Goal: Obtain resource: Obtain resource

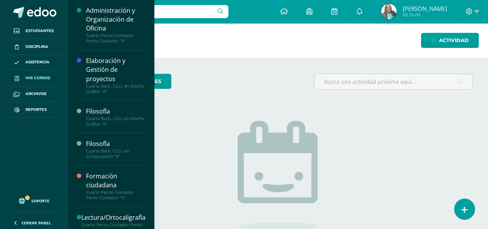
click at [39, 76] on span "Mis cursos" at bounding box center [37, 78] width 25 height 6
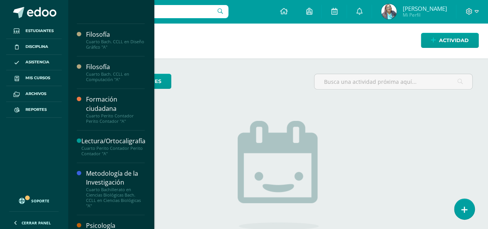
scroll to position [208, 0]
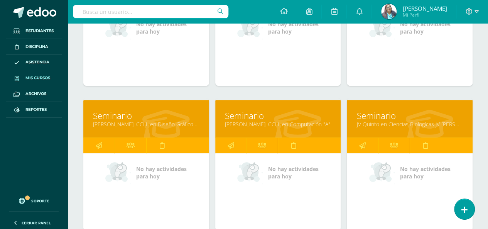
scroll to position [116, 0]
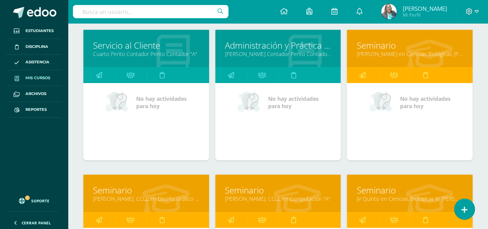
click at [283, 50] on link "Quinto Perito Contador Perito Contador "A"" at bounding box center [278, 53] width 106 height 7
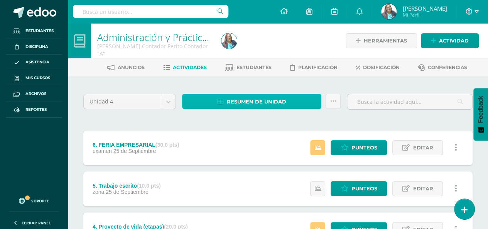
click at [270, 98] on span "Resumen de unidad" at bounding box center [256, 102] width 59 height 14
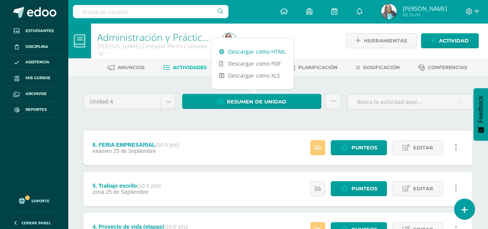
click at [275, 52] on link "Descargar como HTML" at bounding box center [252, 52] width 82 height 12
click at [254, 53] on link "Descargar como HTML" at bounding box center [252, 52] width 82 height 12
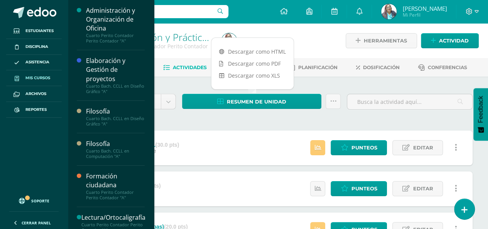
click at [39, 76] on span "Mis cursos" at bounding box center [37, 78] width 25 height 6
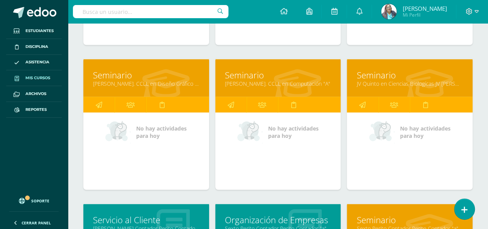
scroll to position [819, 0]
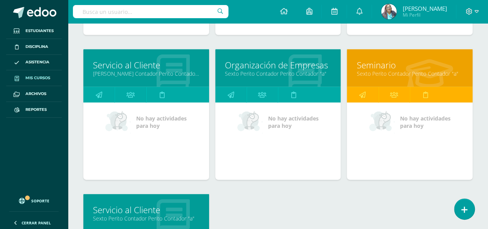
click at [147, 61] on link "Servicio al Cliente" at bounding box center [146, 65] width 106 height 12
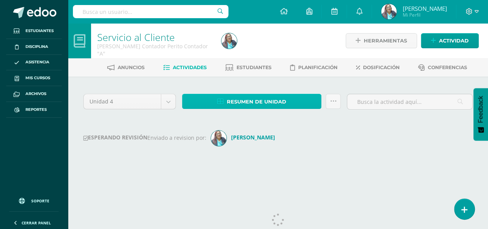
click at [273, 101] on span "Resumen de unidad" at bounding box center [256, 102] width 59 height 14
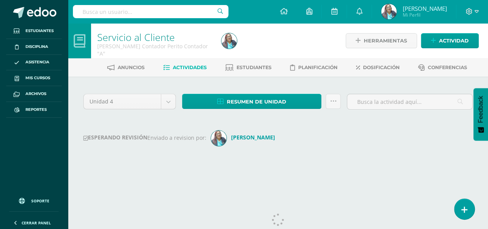
click at [266, 52] on div at bounding box center [281, 40] width 127 height 35
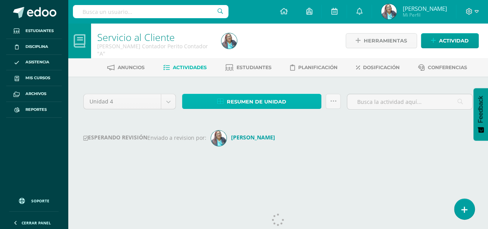
click at [248, 103] on span "Resumen de unidad" at bounding box center [256, 102] width 59 height 14
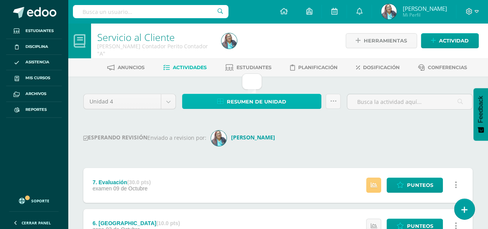
click at [249, 100] on span "Resumen de unidad" at bounding box center [256, 102] width 59 height 14
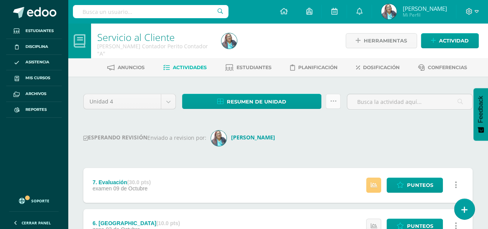
click at [332, 106] on link at bounding box center [333, 101] width 15 height 15
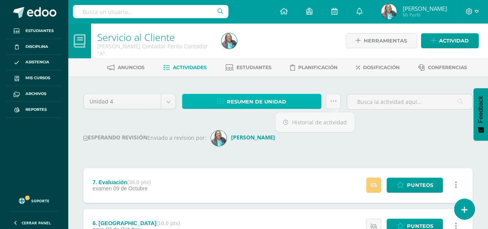
click at [245, 103] on span "Resumen de unidad" at bounding box center [256, 102] width 59 height 14
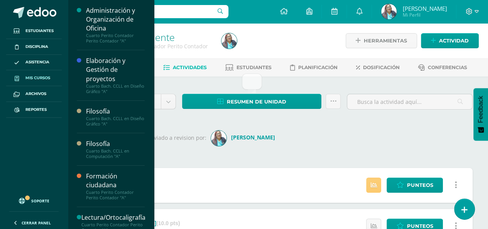
click at [41, 78] on span "Mis cursos" at bounding box center [37, 78] width 25 height 6
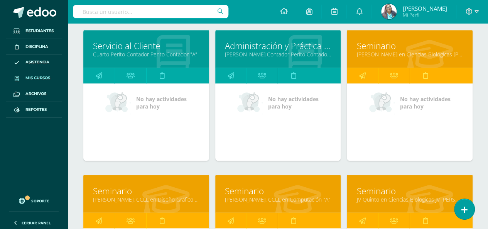
scroll to position [742, 0]
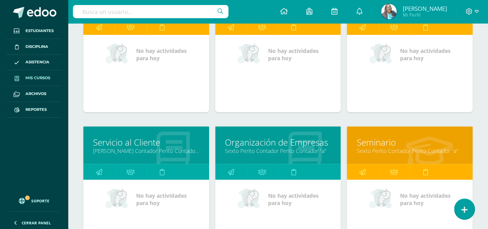
click at [137, 132] on div at bounding box center [173, 146] width 72 height 52
click at [131, 138] on link "Servicio al Cliente" at bounding box center [146, 142] width 106 height 12
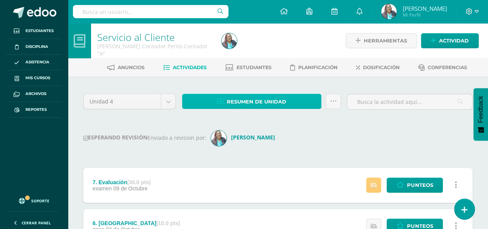
click at [242, 100] on span "Resumen de unidad" at bounding box center [256, 102] width 59 height 14
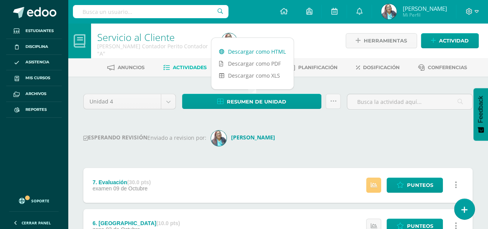
click at [258, 49] on link "Descargar como HTML" at bounding box center [252, 52] width 82 height 12
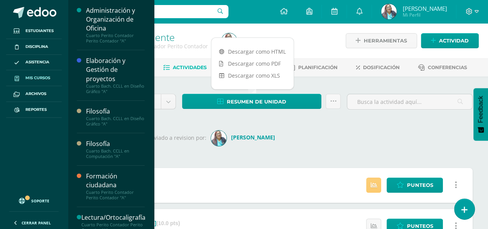
click at [37, 77] on span "Mis cursos" at bounding box center [37, 78] width 25 height 6
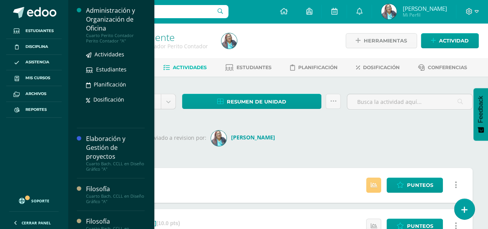
click at [108, 25] on div "Administración y Organización de Oficina" at bounding box center [115, 19] width 59 height 27
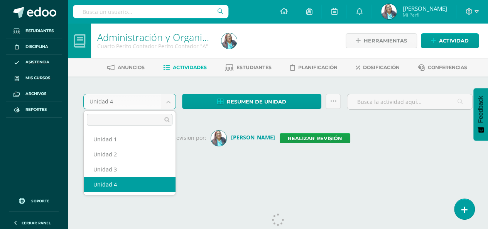
click at [173, 100] on body "Estudiantes Disciplina Asistencia Mis cursos Archivos Reportes Soporte Ayuda Re…" at bounding box center [244, 91] width 488 height 183
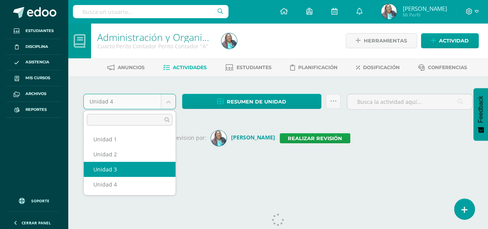
select select "Unidad 3"
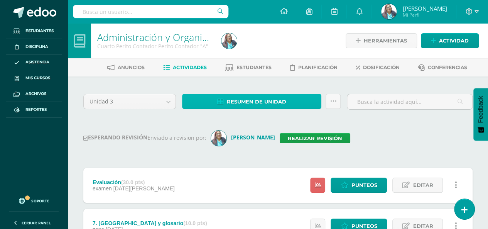
click at [275, 100] on span "Resumen de unidad" at bounding box center [256, 102] width 59 height 14
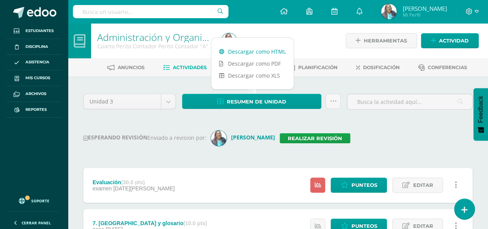
click at [256, 49] on link "Descargar como HTML" at bounding box center [252, 52] width 82 height 12
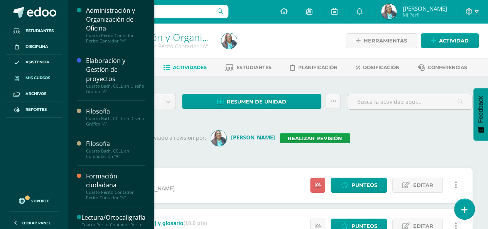
click at [42, 78] on span "Mis cursos" at bounding box center [37, 78] width 25 height 6
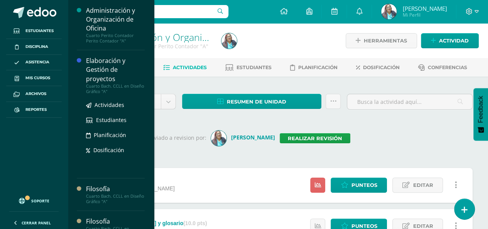
click at [108, 60] on div "Elaboración y Gestión de proyectos" at bounding box center [115, 69] width 59 height 27
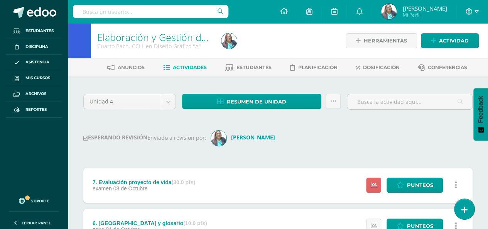
click at [367, 138] on div "ESPERANDO REVISIÓN Enviado a revision por: [PERSON_NAME]" at bounding box center [277, 137] width 389 height 15
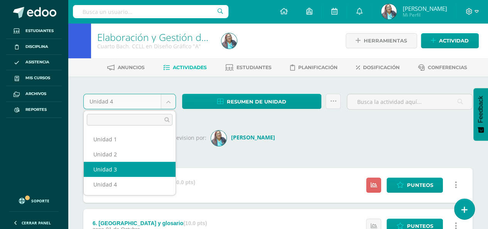
select select "Unidad 3"
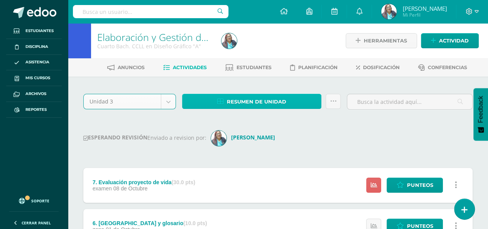
click at [263, 104] on span "Resumen de unidad" at bounding box center [256, 102] width 59 height 14
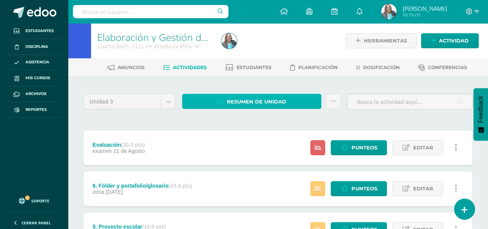
click at [285, 104] on span "Resumen de unidad" at bounding box center [256, 102] width 59 height 14
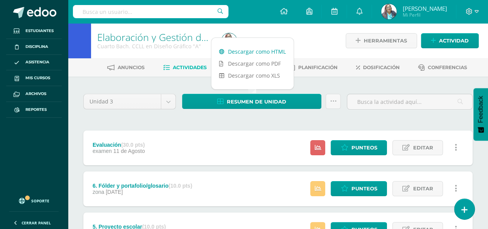
click at [255, 52] on link "Descargar como HTML" at bounding box center [252, 52] width 82 height 12
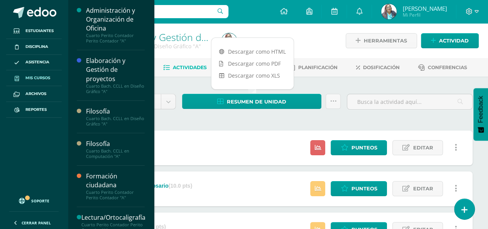
click at [43, 79] on span "Mis cursos" at bounding box center [37, 78] width 25 height 6
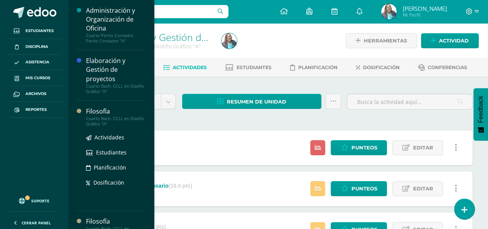
click at [106, 112] on div "Filosofía" at bounding box center [115, 111] width 59 height 9
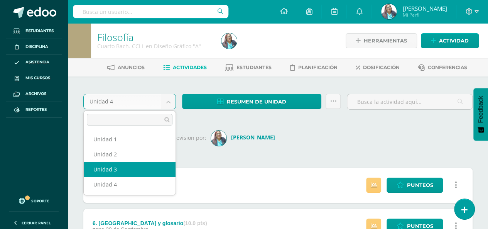
select select "Unidad 3"
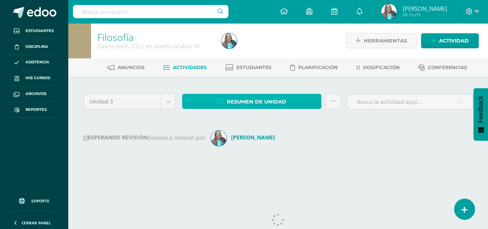
click at [264, 101] on span "Resumen de unidad" at bounding box center [256, 102] width 59 height 14
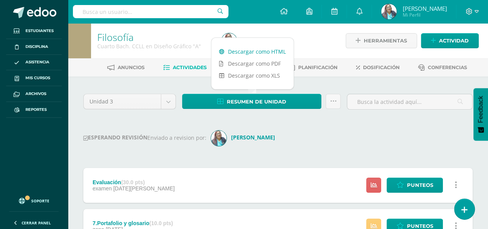
click at [272, 51] on link "Descargar como HTML" at bounding box center [252, 52] width 82 height 12
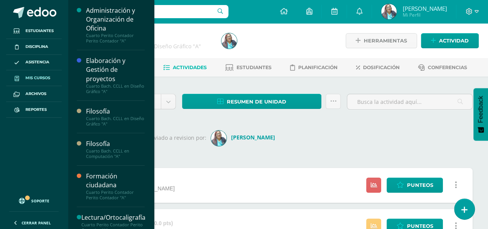
click at [34, 79] on span "Mis cursos" at bounding box center [37, 78] width 25 height 6
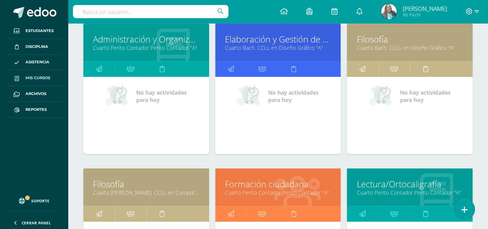
scroll to position [154, 0]
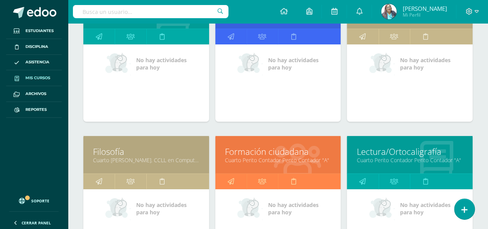
click at [262, 145] on link "Formación ciudadana" at bounding box center [278, 151] width 106 height 12
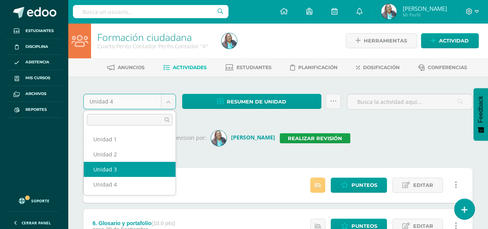
select select "Unidad 3"
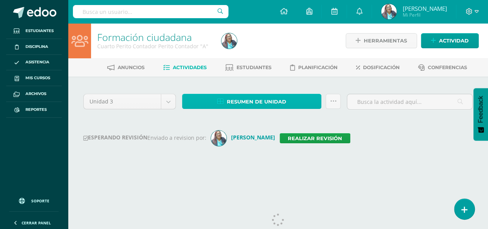
click at [256, 99] on span "Resumen de unidad" at bounding box center [256, 102] width 59 height 14
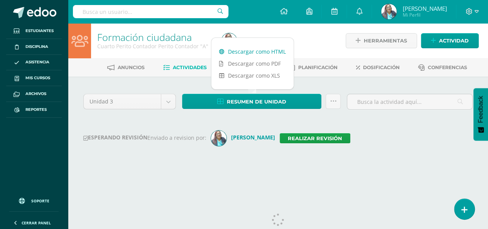
click at [260, 52] on link "Descargar como HTML" at bounding box center [252, 52] width 82 height 12
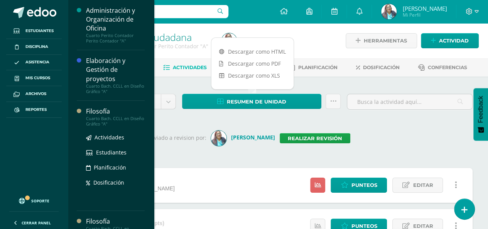
scroll to position [116, 0]
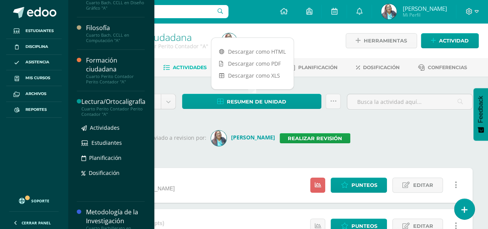
click at [109, 100] on div "Lectura/Ortocaligrafía" at bounding box center [113, 101] width 64 height 9
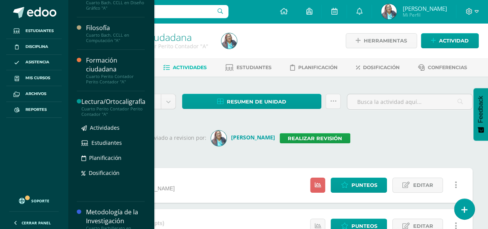
click at [109, 100] on div "Lectura/Ortocaligrafía" at bounding box center [113, 101] width 64 height 9
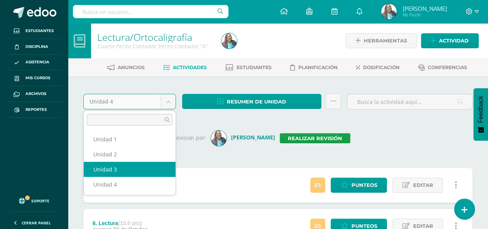
select select "Unidad 3"
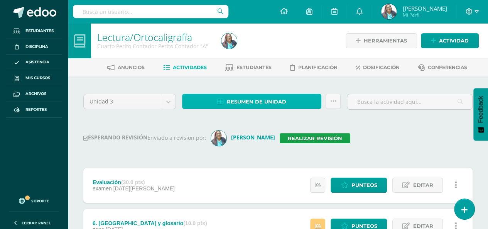
click at [251, 99] on span "Resumen de unidad" at bounding box center [256, 102] width 59 height 14
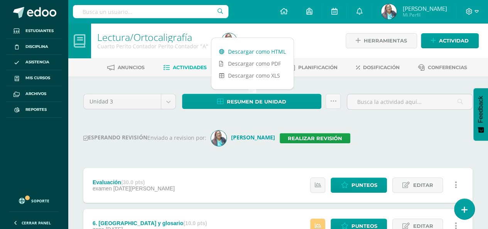
click at [252, 49] on link "Descargar como HTML" at bounding box center [252, 52] width 82 height 12
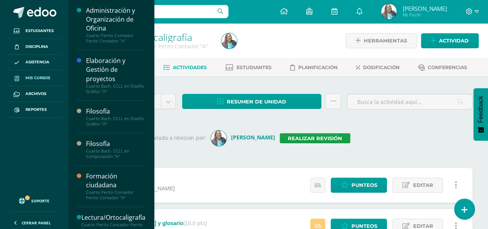
drag, startPoint x: 46, startPoint y: 78, endPoint x: 46, endPoint y: 74, distance: 3.9
click at [46, 78] on span "Mis cursos" at bounding box center [37, 78] width 25 height 6
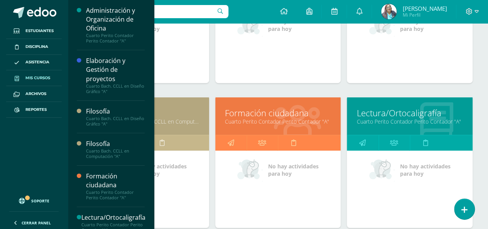
scroll to position [309, 0]
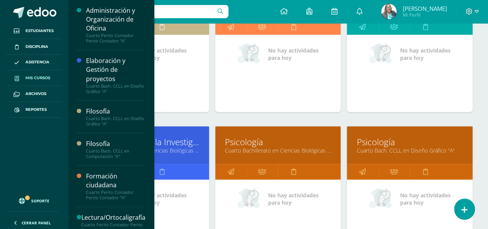
click at [173, 139] on link "Metodología de la Investigación" at bounding box center [146, 142] width 106 height 12
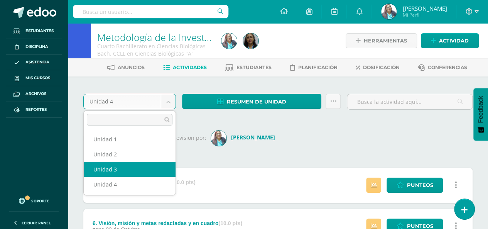
select select "Unidad 3"
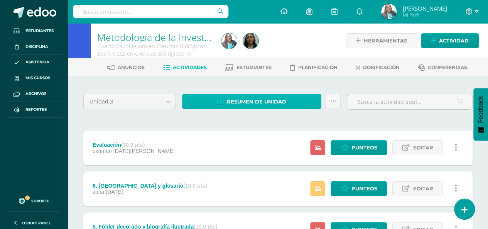
click at [276, 100] on span "Resumen de unidad" at bounding box center [256, 102] width 59 height 14
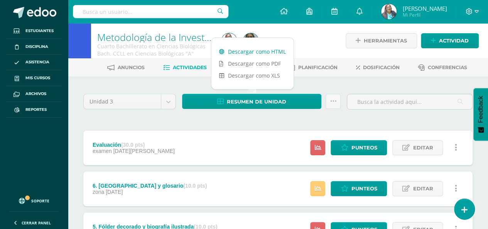
click at [275, 49] on link "Descargar como HTML" at bounding box center [252, 52] width 82 height 12
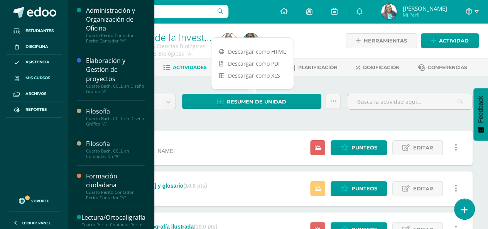
click at [42, 78] on span "Mis cursos" at bounding box center [37, 78] width 25 height 6
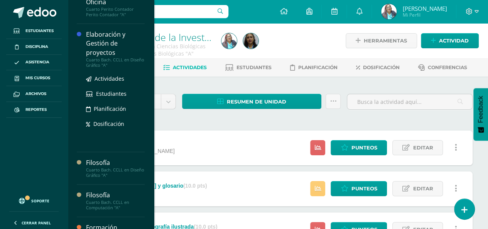
scroll to position [39, 0]
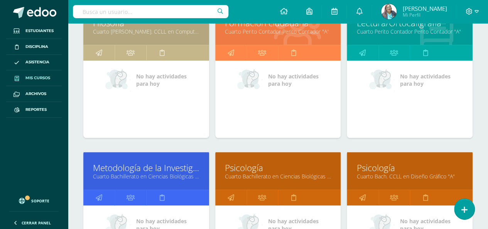
scroll to position [309, 0]
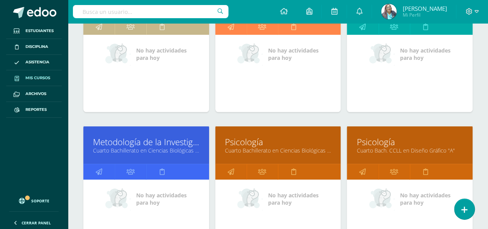
click at [258, 140] on link "Psicología" at bounding box center [278, 142] width 106 height 12
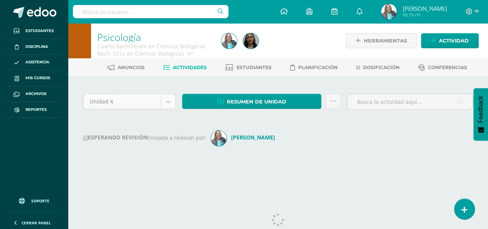
click at [169, 100] on body "Estudiantes Disciplina Asistencia Mis cursos Archivos Reportes Soporte Ayuda Re…" at bounding box center [244, 91] width 488 height 183
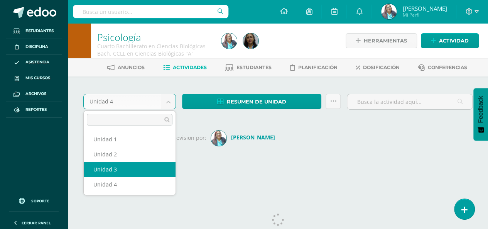
select select "Unidad 3"
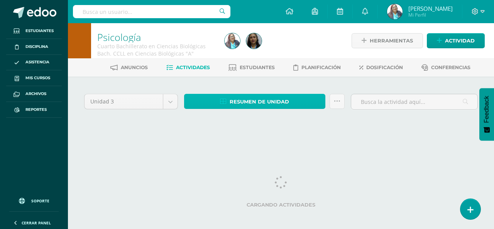
click at [285, 101] on span "Resumen de unidad" at bounding box center [259, 102] width 59 height 14
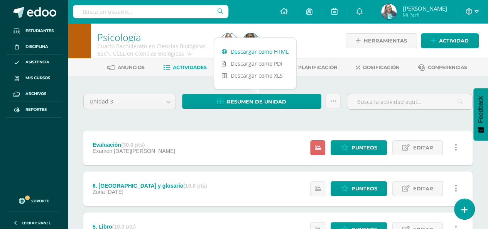
click at [268, 52] on link "Descargar como HTML" at bounding box center [255, 52] width 82 height 12
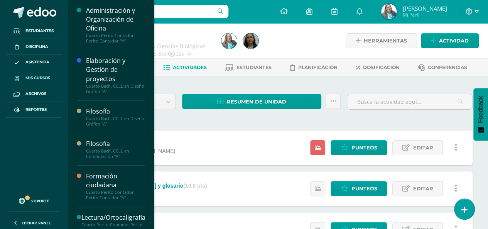
click at [47, 74] on link "Mis cursos" at bounding box center [34, 78] width 56 height 16
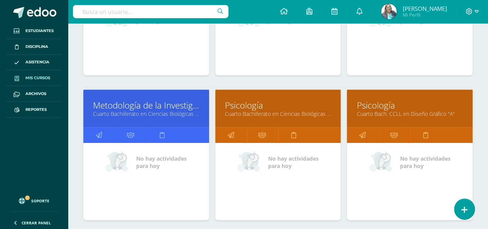
scroll to position [347, 0]
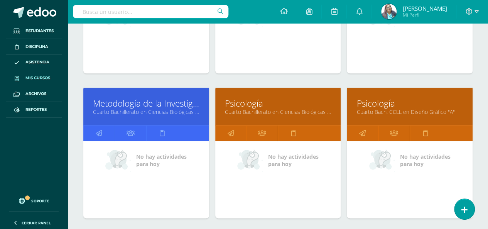
click at [374, 105] on link "Psicología" at bounding box center [409, 103] width 106 height 12
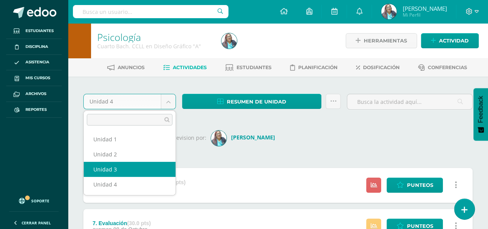
select select "Unidad 3"
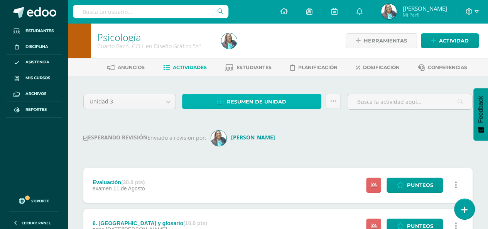
click at [262, 101] on span "Resumen de unidad" at bounding box center [256, 102] width 59 height 14
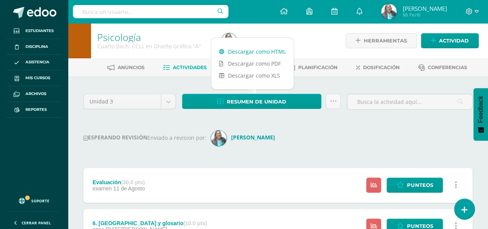
click at [272, 49] on link "Descargar como HTML" at bounding box center [252, 52] width 82 height 12
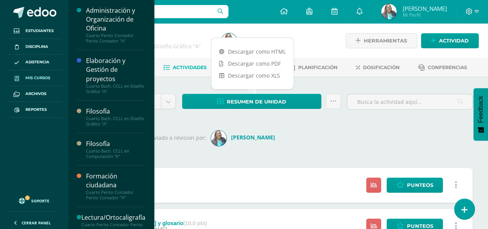
click at [40, 79] on span "Mis cursos" at bounding box center [37, 78] width 25 height 6
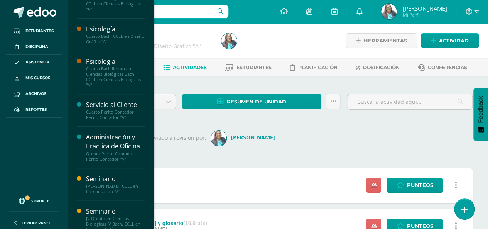
scroll to position [389, 0]
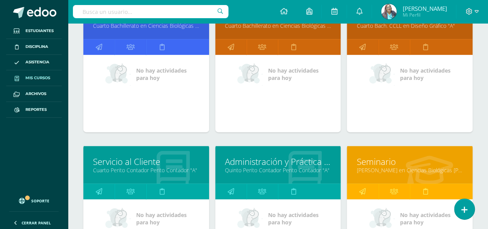
scroll to position [510, 0]
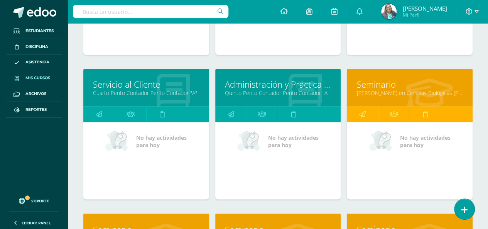
click at [137, 90] on link "Cuarto Perito Contador Perito Contador "A"" at bounding box center [146, 92] width 106 height 7
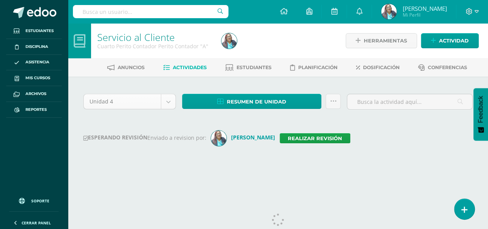
click at [170, 99] on body "Estudiantes Disciplina Asistencia Mis cursos Archivos Reportes Soporte Ayuda Re…" at bounding box center [244, 91] width 488 height 183
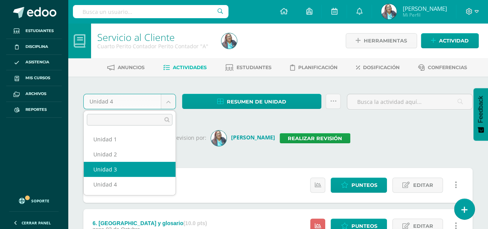
select select "Unidad 3"
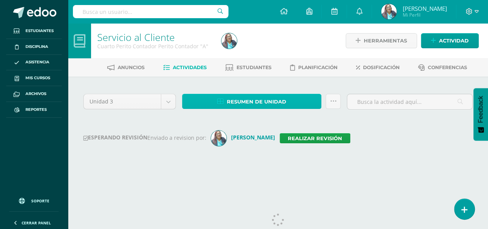
click at [260, 98] on span "Resumen de unidad" at bounding box center [256, 102] width 59 height 14
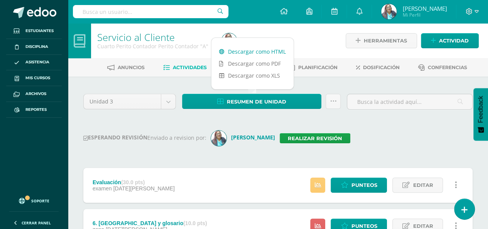
click at [263, 54] on link "Descargar como HTML" at bounding box center [252, 52] width 82 height 12
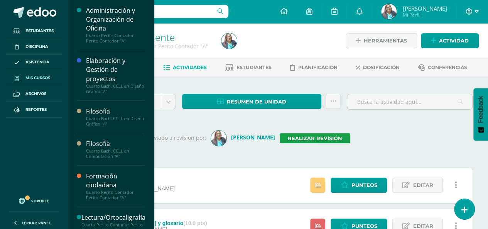
click at [39, 77] on span "Mis cursos" at bounding box center [37, 78] width 25 height 6
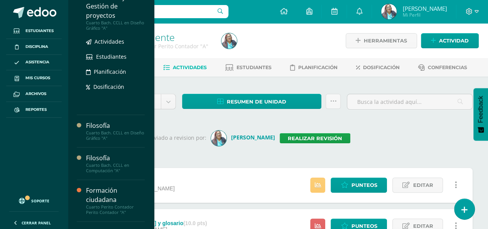
scroll to position [116, 0]
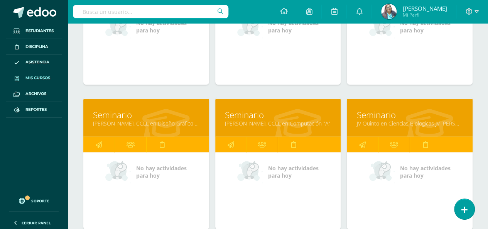
scroll to position [549, 0]
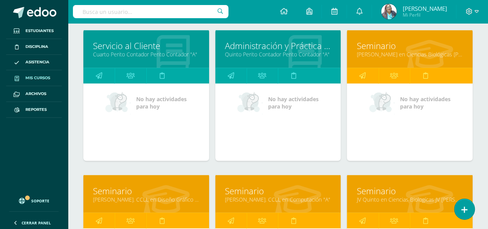
click at [275, 52] on link "Quinto Perito Contador Perito Contador "A"" at bounding box center [278, 54] width 106 height 7
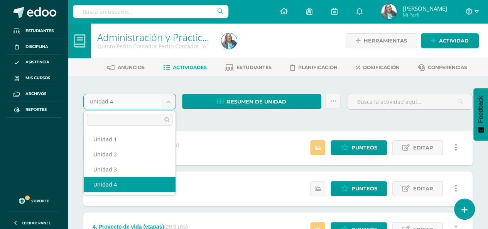
click at [165, 103] on body "Estudiantes Disciplina Asistencia Mis cursos Archivos Reportes Soporte Ayuda Re…" at bounding box center [244, 231] width 488 height 462
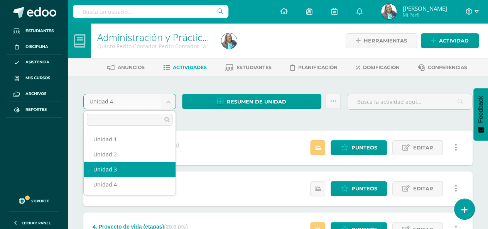
select select "Unidad 3"
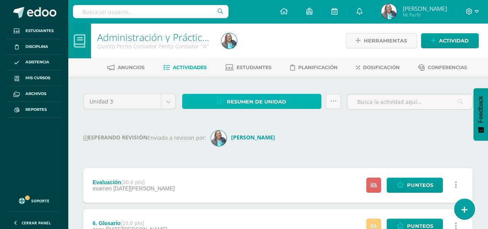
click at [271, 100] on span "Resumen de unidad" at bounding box center [256, 102] width 59 height 14
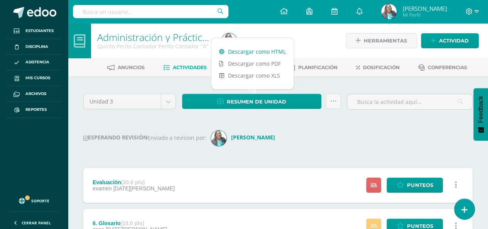
click at [263, 49] on link "Descargar como HTML" at bounding box center [252, 52] width 82 height 12
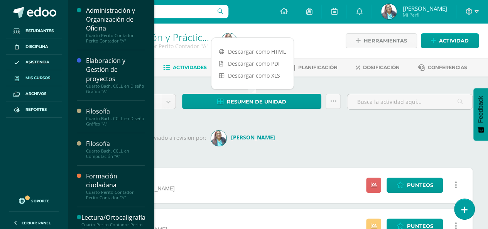
click at [32, 76] on span "Mis cursos" at bounding box center [37, 78] width 25 height 6
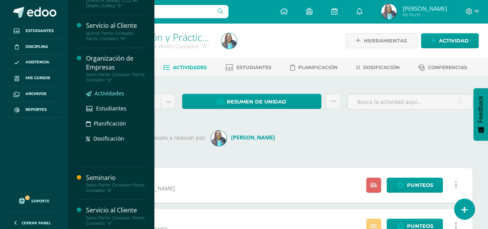
scroll to position [577, 0]
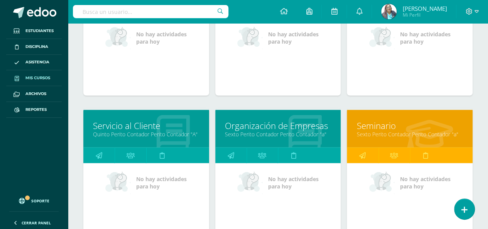
scroll to position [819, 0]
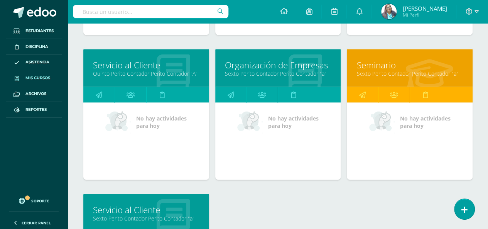
click at [132, 70] on link "Quinto Perito Contador Perito Contador "A"" at bounding box center [146, 73] width 106 height 7
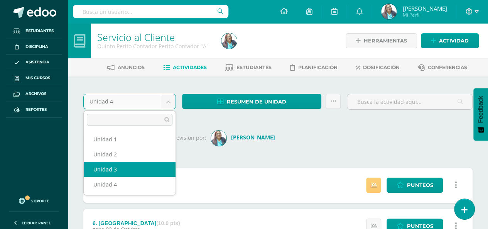
select select "Unidad 3"
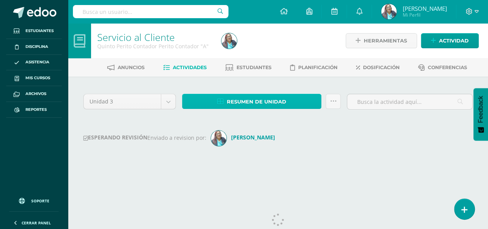
click at [248, 98] on span "Resumen de unidad" at bounding box center [256, 102] width 59 height 14
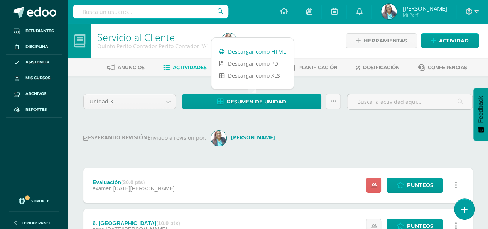
click at [259, 48] on link "Descargar como HTML" at bounding box center [252, 52] width 82 height 12
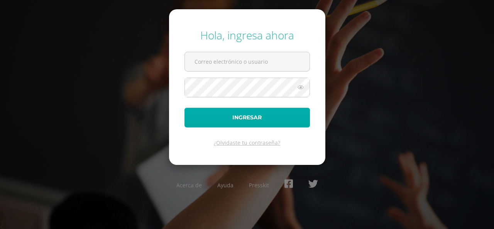
type input "imeldanoj@osoriosandoval.edu.gt"
click at [233, 117] on button "Ingresar" at bounding box center [246, 118] width 125 height 20
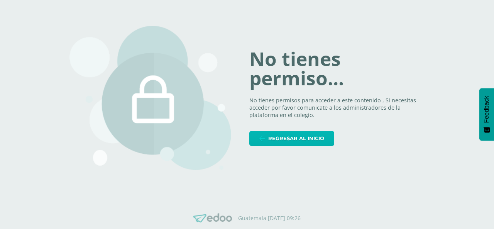
click at [266, 140] on link "Regresar al inicio" at bounding box center [291, 138] width 85 height 15
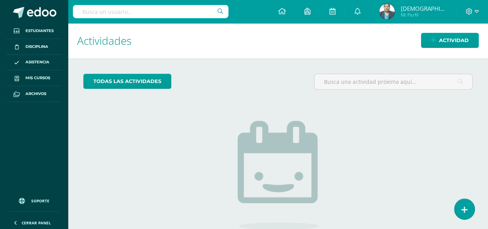
click at [395, 14] on img at bounding box center [386, 11] width 15 height 15
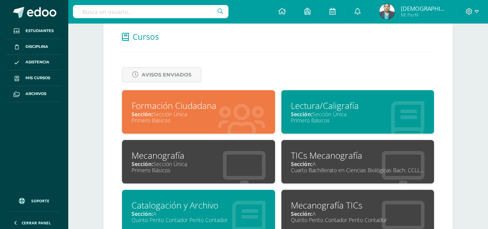
scroll to position [309, 0]
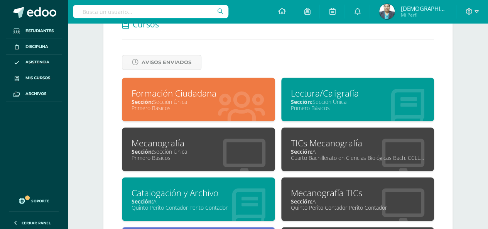
click at [317, 155] on div "Cuarto Bachillerato en Ciencias Biológicas Bach. CCLL en Ciencias Biológicas" at bounding box center [358, 157] width 134 height 7
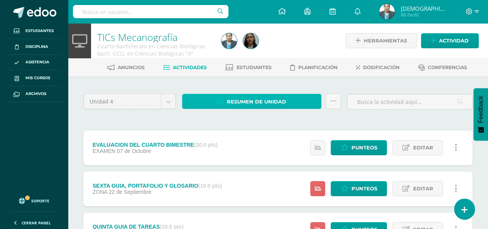
click at [246, 102] on span "Resumen de unidad" at bounding box center [256, 102] width 59 height 14
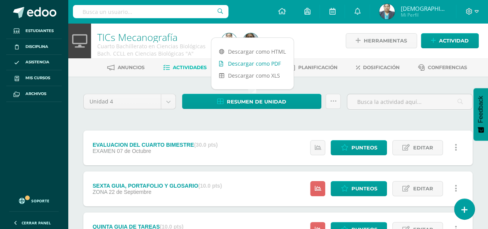
click at [246, 64] on link "Descargar como PDF" at bounding box center [252, 63] width 82 height 12
click at [246, 51] on link "Descargar como HTML" at bounding box center [252, 52] width 82 height 12
click at [263, 63] on link "Descargar como PDF" at bounding box center [252, 63] width 82 height 12
click at [238, 63] on link "Descargar como PDF" at bounding box center [252, 63] width 82 height 12
click at [395, 12] on img at bounding box center [386, 11] width 15 height 15
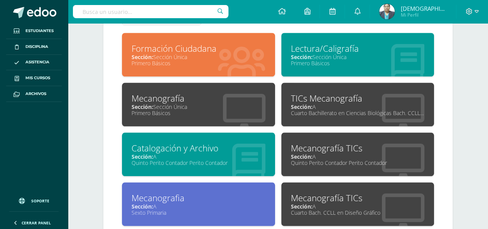
scroll to position [386, 0]
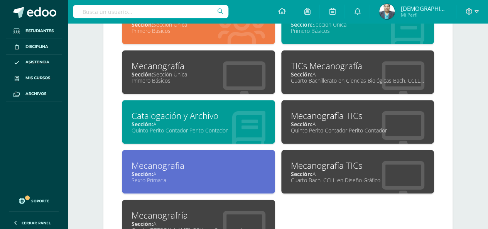
click at [314, 127] on div "Quinto Perito Contador Perito Contador" at bounding box center [358, 130] width 134 height 7
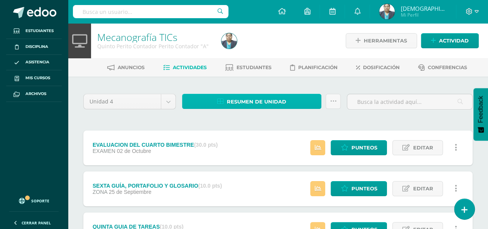
click at [255, 100] on span "Resumen de unidad" at bounding box center [256, 102] width 59 height 14
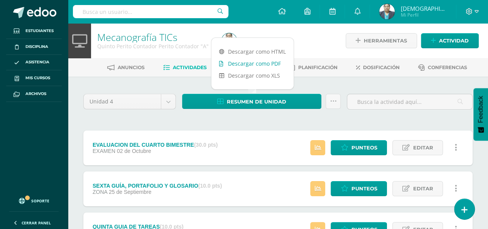
click at [246, 66] on link "Descargar como PDF" at bounding box center [252, 63] width 82 height 12
click at [395, 13] on img at bounding box center [386, 11] width 15 height 15
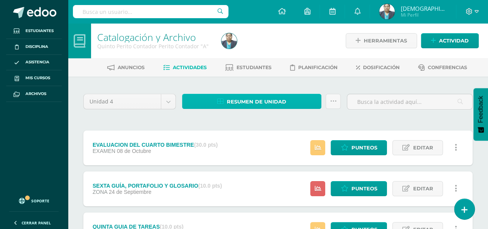
click at [246, 102] on span "Resumen de unidad" at bounding box center [256, 102] width 59 height 14
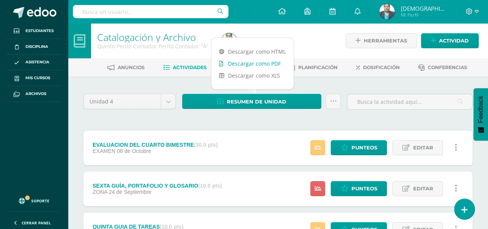
click at [248, 64] on link "Descargar como PDF" at bounding box center [252, 63] width 82 height 12
click at [395, 16] on img at bounding box center [386, 11] width 15 height 15
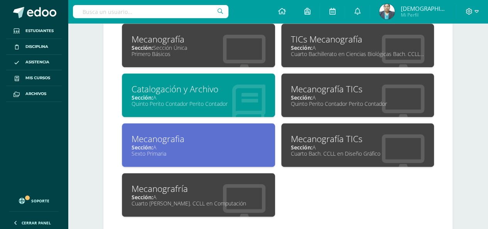
scroll to position [424, 0]
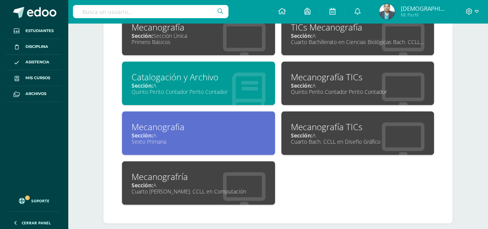
click at [320, 138] on div "Cuarto Bach. CCLL en Diseño Gráfico" at bounding box center [358, 141] width 134 height 7
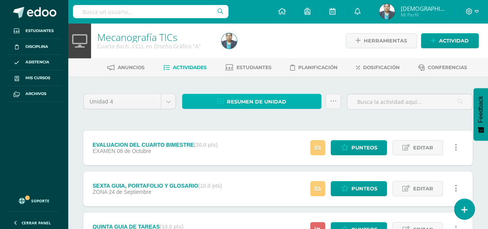
click at [258, 103] on span "Resumen de unidad" at bounding box center [256, 102] width 59 height 14
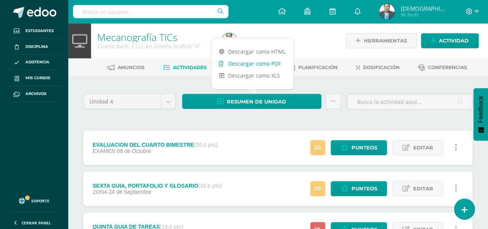
click at [265, 64] on link "Descargar como PDF" at bounding box center [252, 63] width 82 height 12
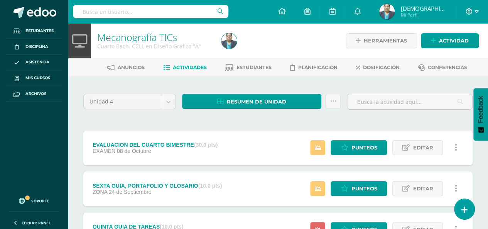
click at [395, 9] on img at bounding box center [386, 11] width 15 height 15
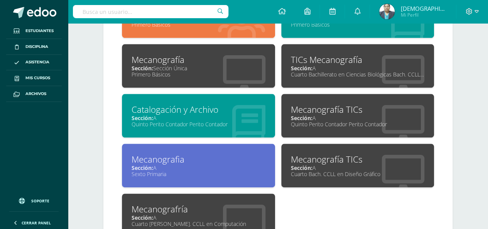
scroll to position [430, 0]
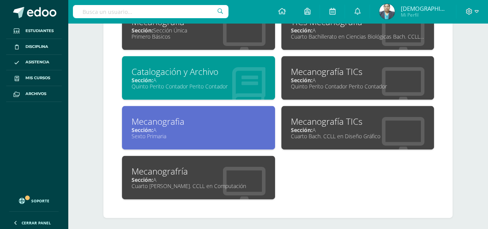
click at [179, 169] on div "Mecanografría" at bounding box center [199, 171] width 134 height 12
click at [178, 169] on div "Mecanografría" at bounding box center [199, 171] width 134 height 12
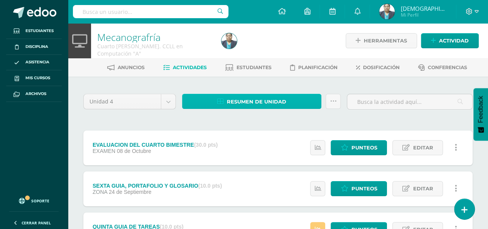
click at [245, 97] on span "Resumen de unidad" at bounding box center [256, 102] width 59 height 14
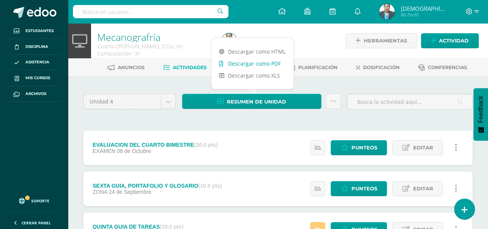
click at [251, 61] on link "Descargar como PDF" at bounding box center [252, 63] width 82 height 12
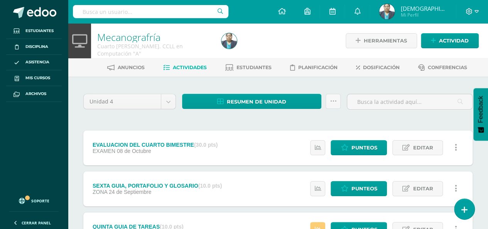
click at [395, 13] on img at bounding box center [386, 11] width 15 height 15
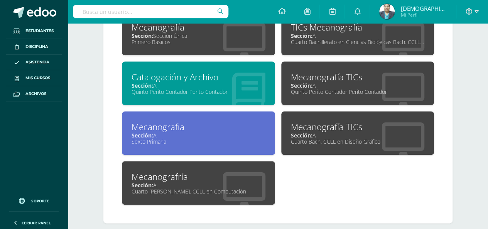
click at [205, 94] on div "Catalogación y Archivo Sección: A [PERSON_NAME] Contador Perito Contador" at bounding box center [198, 83] width 153 height 44
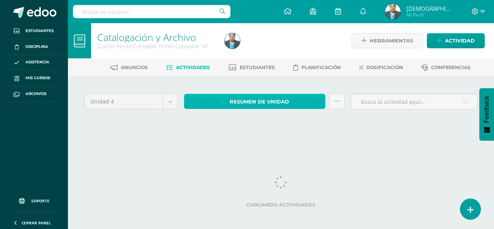
click at [254, 102] on span "Resumen de unidad" at bounding box center [259, 102] width 59 height 14
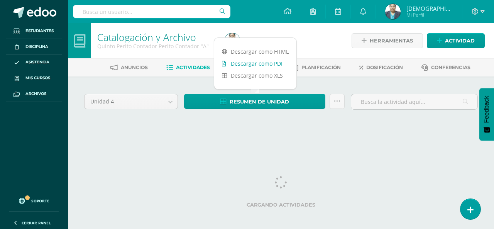
click at [255, 62] on link "Descargar como PDF" at bounding box center [255, 63] width 82 height 12
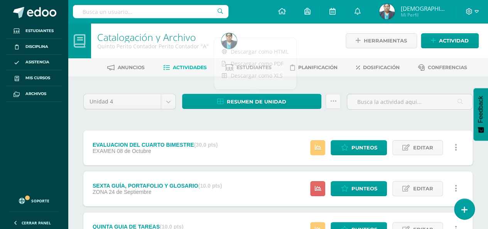
click at [395, 10] on img at bounding box center [386, 11] width 15 height 15
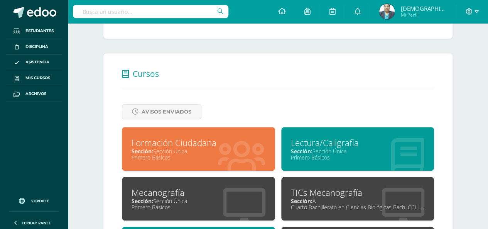
scroll to position [309, 0]
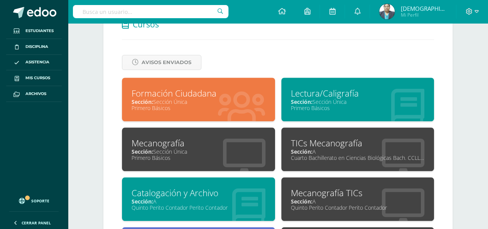
click at [316, 204] on div "Quinto Perito Contador Perito Contador" at bounding box center [358, 207] width 134 height 7
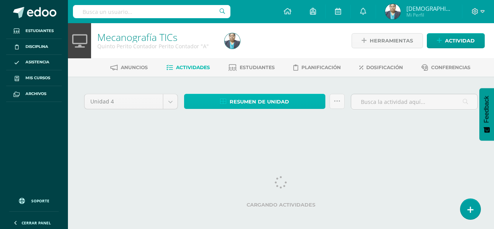
click at [255, 103] on span "Resumen de unidad" at bounding box center [259, 102] width 59 height 14
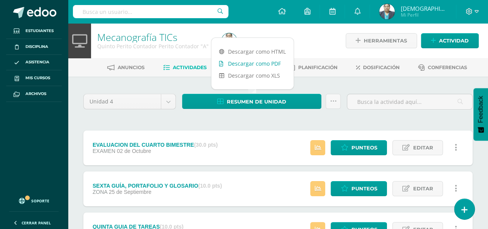
click at [258, 62] on link "Descargar como PDF" at bounding box center [252, 63] width 82 height 12
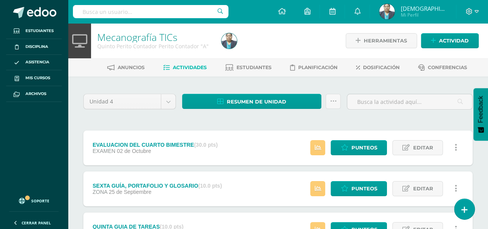
click at [393, 12] on img at bounding box center [386, 11] width 15 height 15
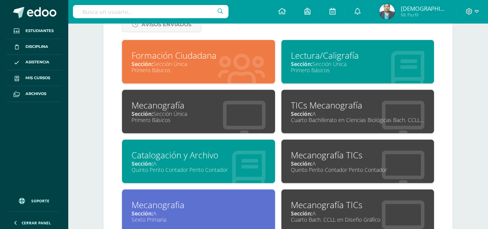
scroll to position [347, 0]
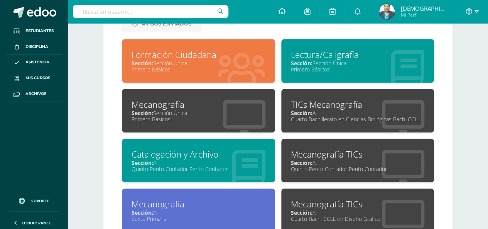
click at [180, 110] on div "Sección: Sección Única" at bounding box center [199, 112] width 134 height 7
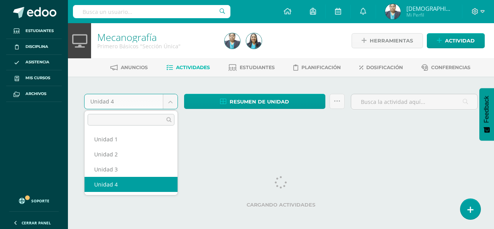
click at [169, 101] on body "Estudiantes Disciplina Asistencia Mis cursos Archivos Soporte Ayuda Reportar un…" at bounding box center [247, 73] width 494 height 146
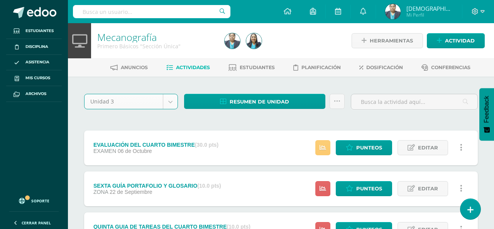
select select "Unidad 3"
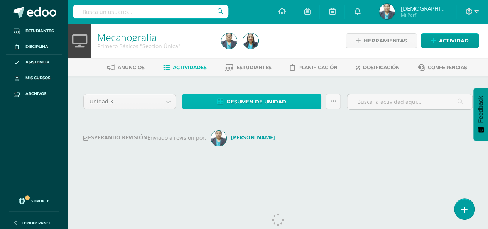
click at [258, 102] on span "Resumen de unidad" at bounding box center [256, 102] width 59 height 14
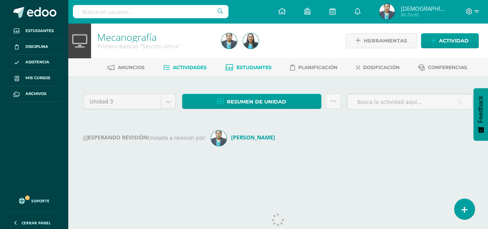
click at [260, 64] on span "Estudiantes" at bounding box center [253, 67] width 35 height 6
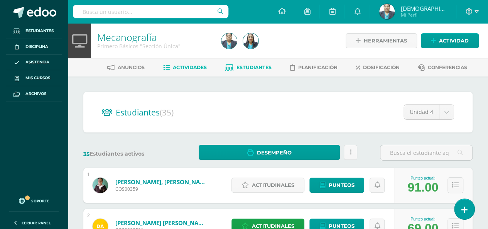
click at [188, 67] on span "Actividades" at bounding box center [190, 67] width 34 height 6
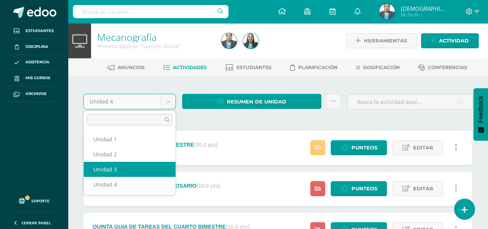
select select "Unidad 3"
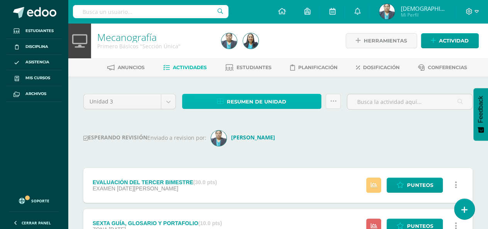
click at [258, 99] on span "Resumen de unidad" at bounding box center [256, 102] width 59 height 14
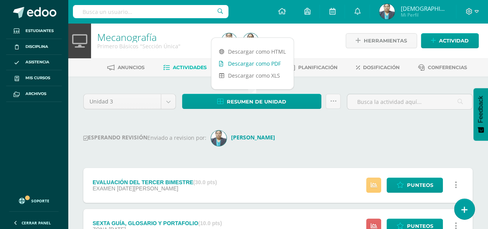
click at [246, 64] on link "Descargar como PDF" at bounding box center [252, 63] width 82 height 12
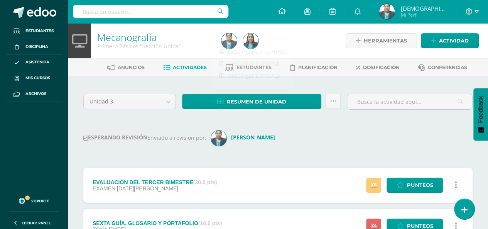
click at [395, 11] on img at bounding box center [386, 11] width 15 height 15
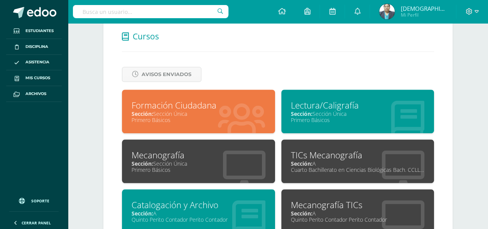
scroll to position [347, 0]
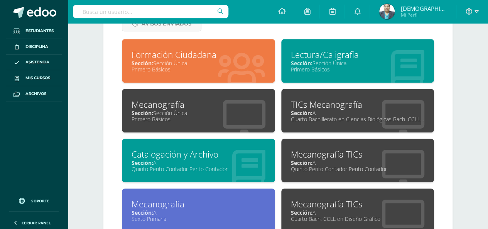
click at [321, 119] on div "Cuarto Bachillerato en Ciencias Biológicas Bach. CCLL en Ciencias Biológicas" at bounding box center [358, 118] width 134 height 7
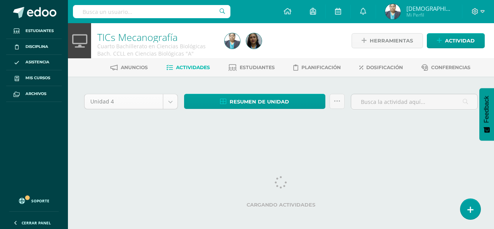
click at [169, 101] on body "Estudiantes Disciplina Asistencia Mis cursos Archivos Soporte Ayuda Reportar un…" at bounding box center [247, 73] width 494 height 146
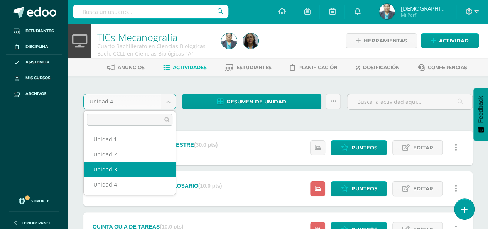
select select "Unidad 3"
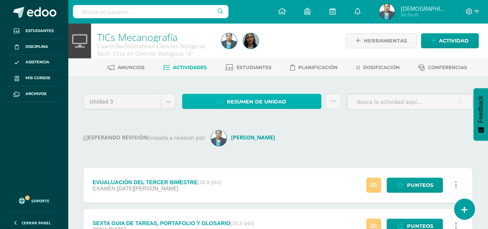
click at [257, 102] on span "Resumen de unidad" at bounding box center [256, 102] width 59 height 14
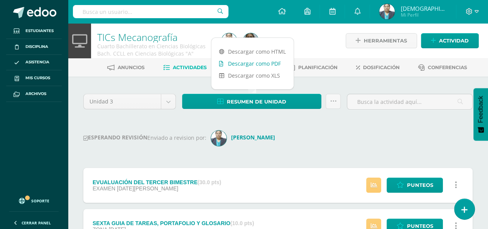
click at [252, 64] on link "Descargar como PDF" at bounding box center [252, 63] width 82 height 12
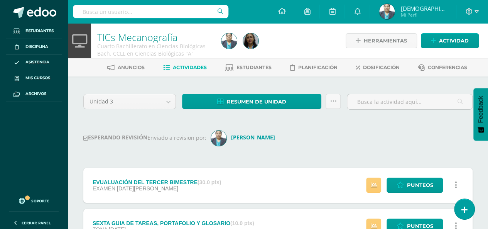
click at [395, 14] on img at bounding box center [386, 11] width 15 height 15
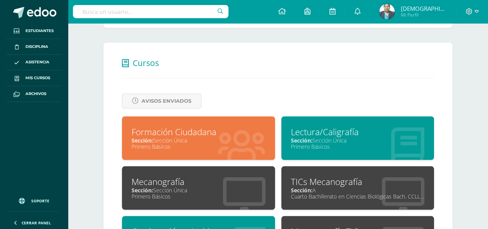
scroll to position [309, 0]
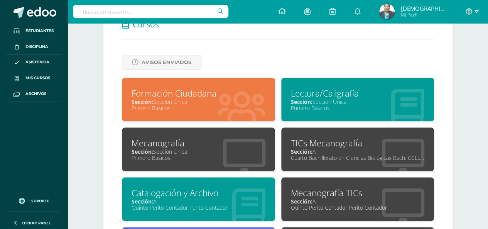
click at [221, 197] on div "Sección: A" at bounding box center [199, 200] width 134 height 7
click at [220, 197] on div "Sección: A" at bounding box center [199, 200] width 134 height 7
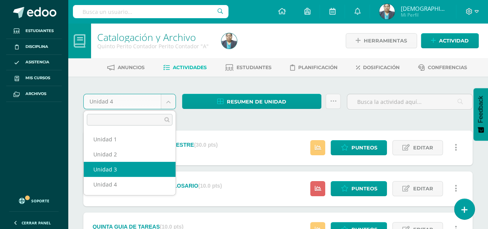
select select "Unidad 3"
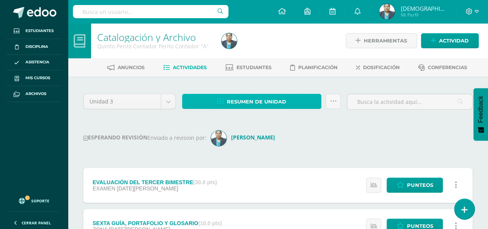
click at [244, 103] on span "Resumen de unidad" at bounding box center [256, 102] width 59 height 14
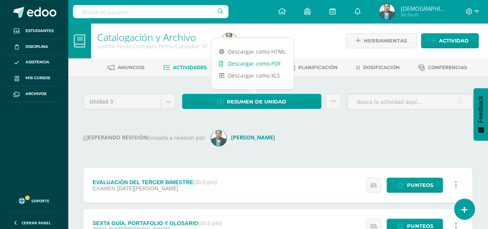
click at [251, 64] on link "Descargar como PDF" at bounding box center [252, 63] width 82 height 12
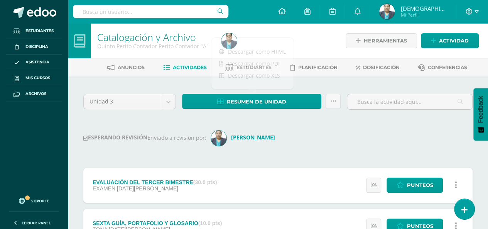
click at [395, 14] on img at bounding box center [386, 11] width 15 height 15
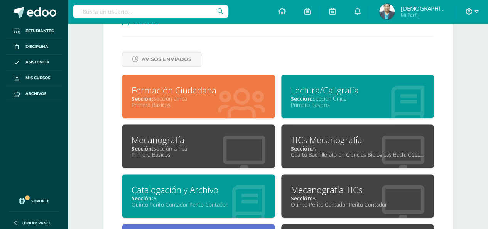
scroll to position [347, 0]
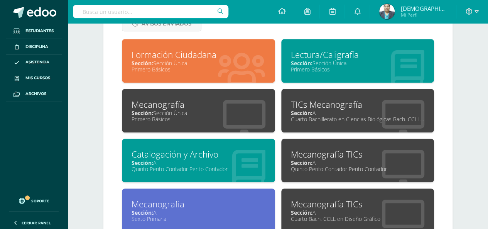
click at [326, 167] on div "Quinto Perito Contador Perito Contador" at bounding box center [358, 168] width 134 height 7
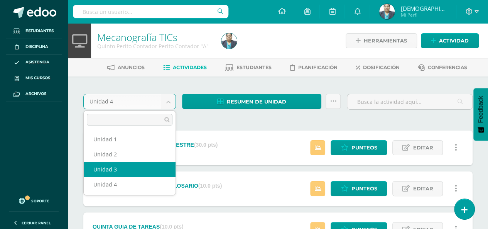
select select "Unidad 3"
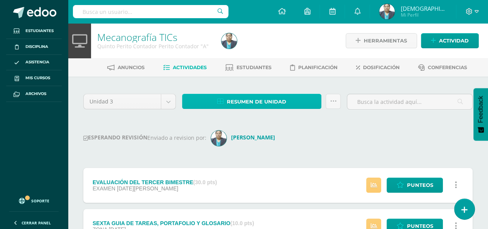
click at [258, 103] on span "Resumen de unidad" at bounding box center [256, 102] width 59 height 14
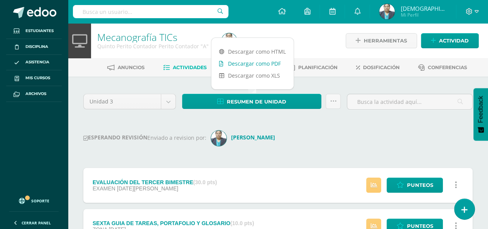
click at [253, 62] on link "Descargar como PDF" at bounding box center [252, 63] width 82 height 12
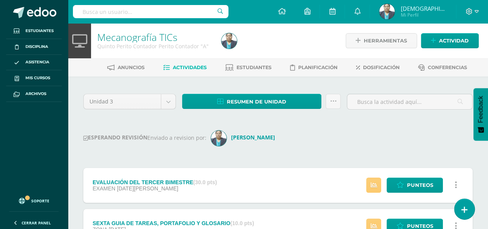
click at [395, 12] on img at bounding box center [386, 11] width 15 height 15
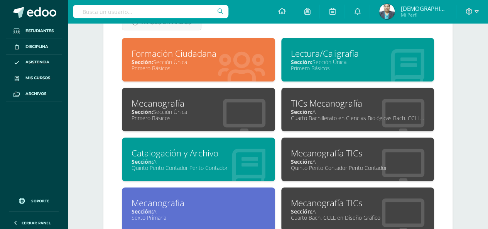
scroll to position [430, 0]
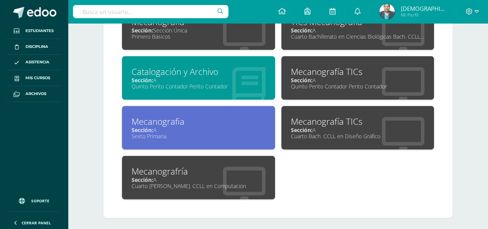
click at [197, 135] on div "Sexto Primaria" at bounding box center [199, 135] width 134 height 7
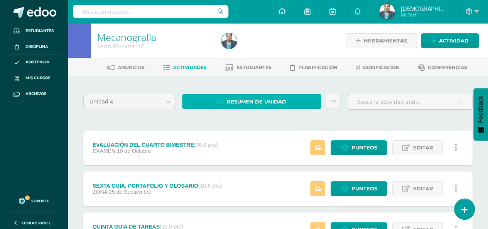
click at [251, 99] on span "Resumen de unidad" at bounding box center [256, 102] width 59 height 14
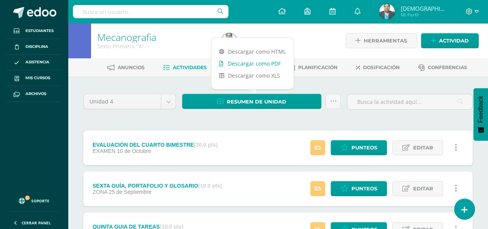
click at [263, 64] on link "Descargar como PDF" at bounding box center [252, 63] width 82 height 12
click at [395, 12] on img at bounding box center [386, 11] width 15 height 15
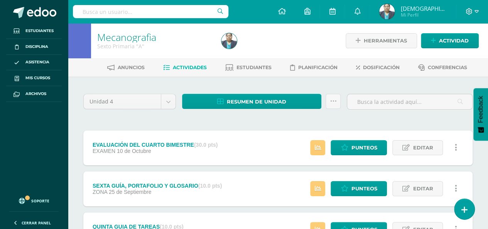
click at [395, 12] on img at bounding box center [386, 11] width 15 height 15
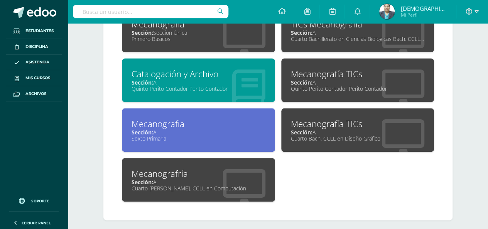
scroll to position [430, 0]
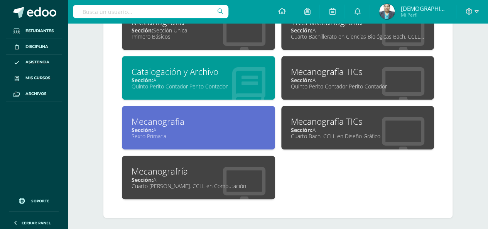
click at [309, 134] on div "Cuarto Bach. CCLL en Diseño Gráfico" at bounding box center [358, 135] width 134 height 7
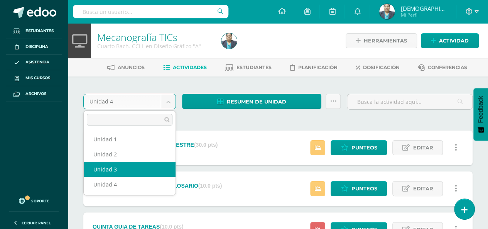
select select "Unidad 3"
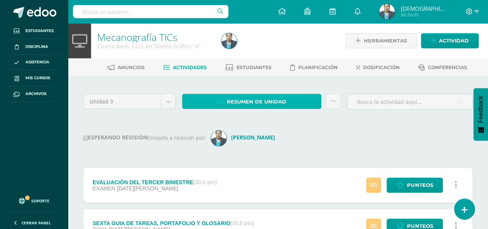
click at [245, 103] on span "Resumen de unidad" at bounding box center [256, 102] width 59 height 14
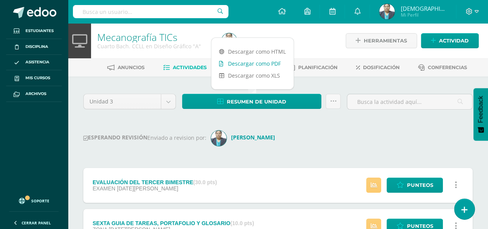
click at [247, 64] on link "Descargar como PDF" at bounding box center [252, 63] width 82 height 12
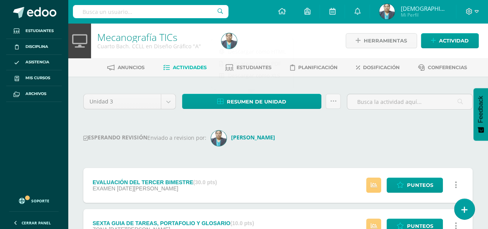
click at [395, 12] on img at bounding box center [386, 11] width 15 height 15
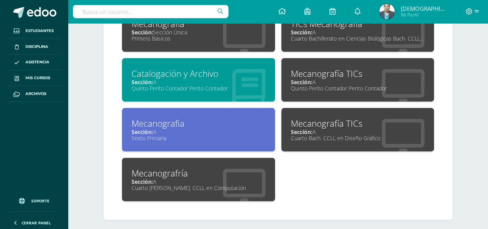
scroll to position [430, 0]
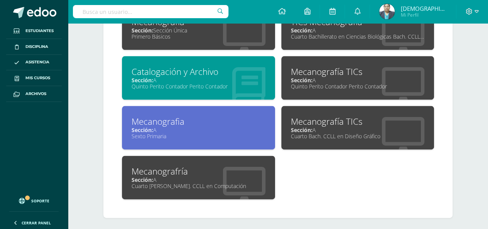
click at [219, 182] on div "Cuarto [PERSON_NAME]. CCLL en Computación" at bounding box center [199, 185] width 134 height 7
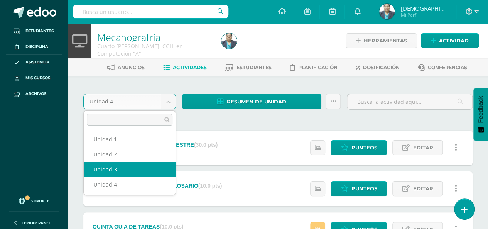
select select "Unidad 3"
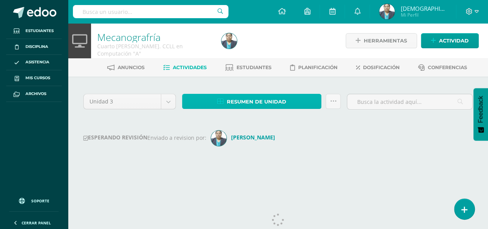
click at [254, 103] on span "Resumen de unidad" at bounding box center [256, 102] width 59 height 14
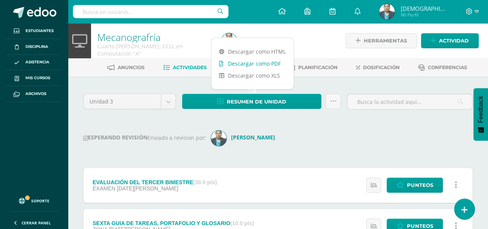
click at [253, 64] on link "Descargar como PDF" at bounding box center [252, 63] width 82 height 12
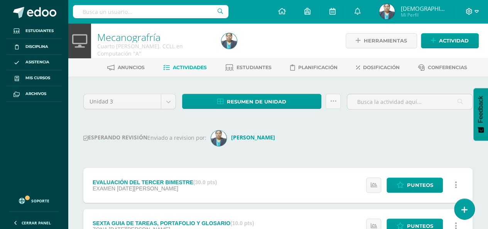
click at [476, 11] on icon at bounding box center [476, 11] width 4 height 7
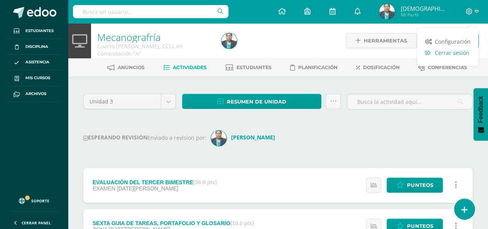
click at [464, 51] on span "Cerrar sesión" at bounding box center [452, 52] width 35 height 7
